Goal: Find specific page/section: Find specific page/section

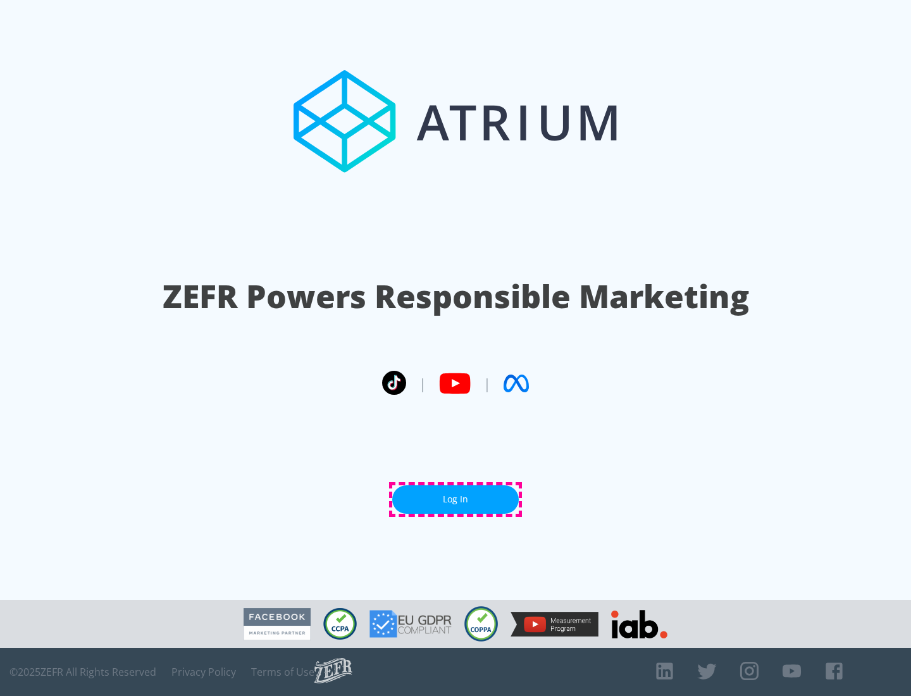
click at [456, 499] on link "Log In" at bounding box center [455, 499] width 127 height 28
